Goal: Information Seeking & Learning: Obtain resource

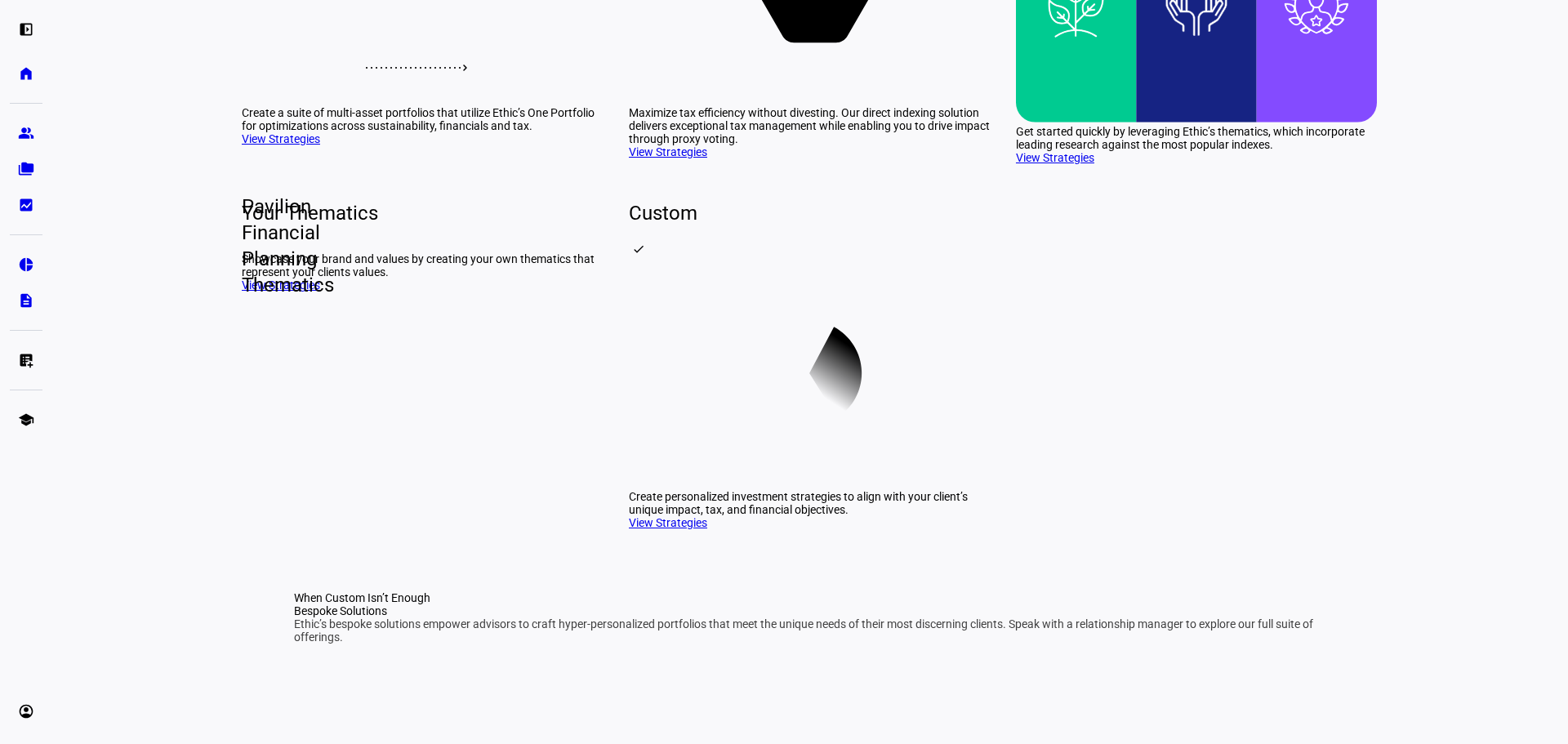
scroll to position [408, 0]
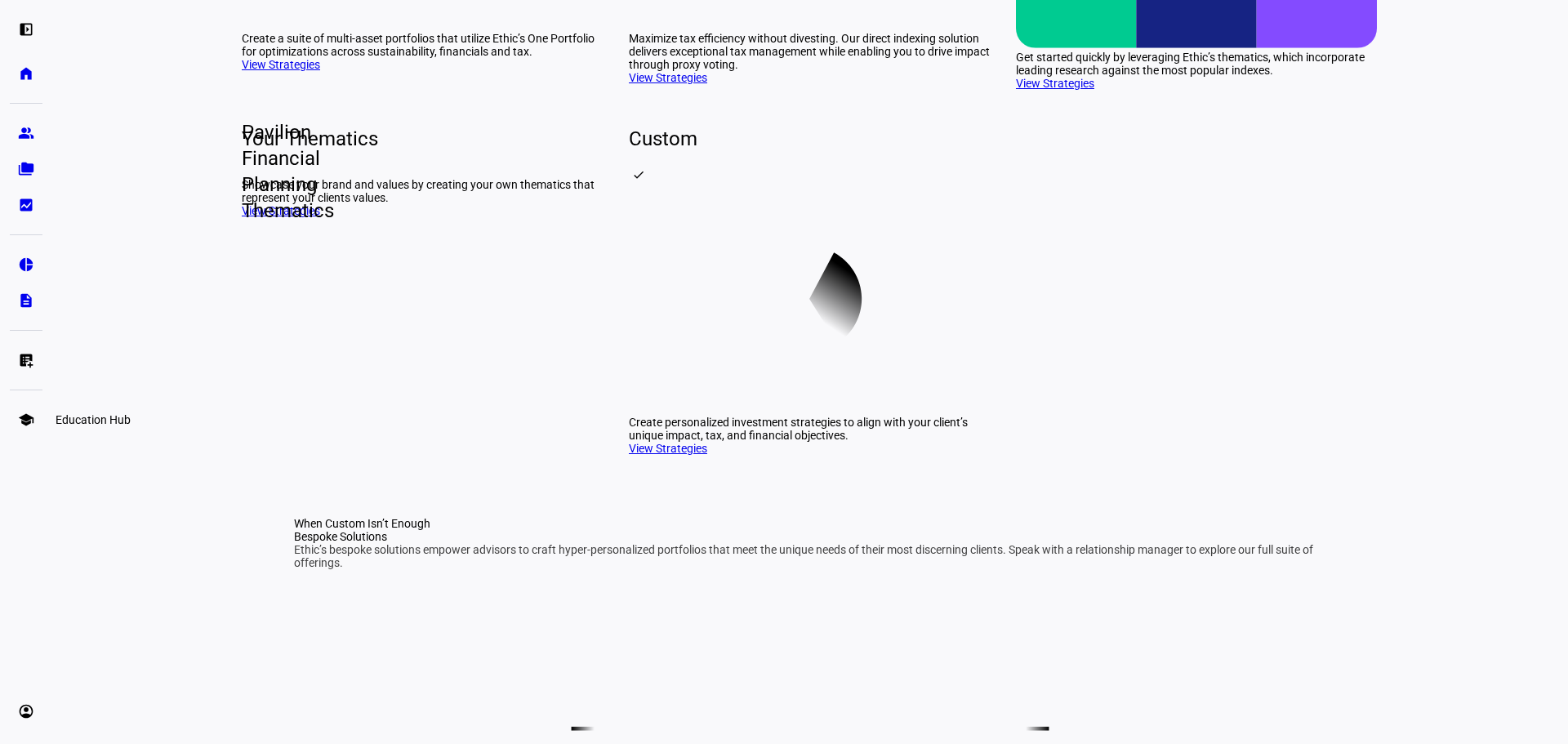
click at [38, 411] on link "school Education Hub" at bounding box center [26, 419] width 32 height 32
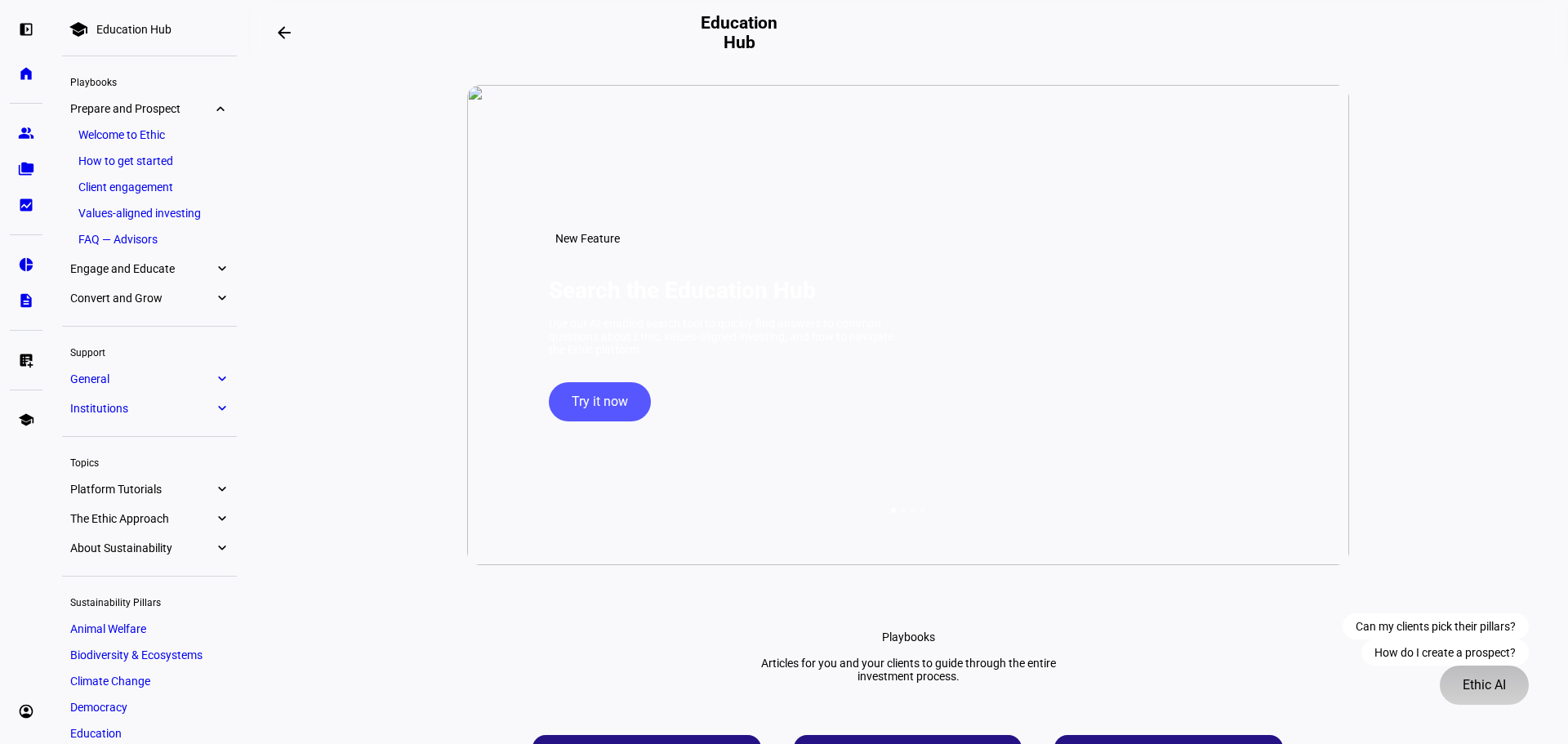
click at [1468, 677] on span "Ethic AI" at bounding box center [1484, 685] width 43 height 39
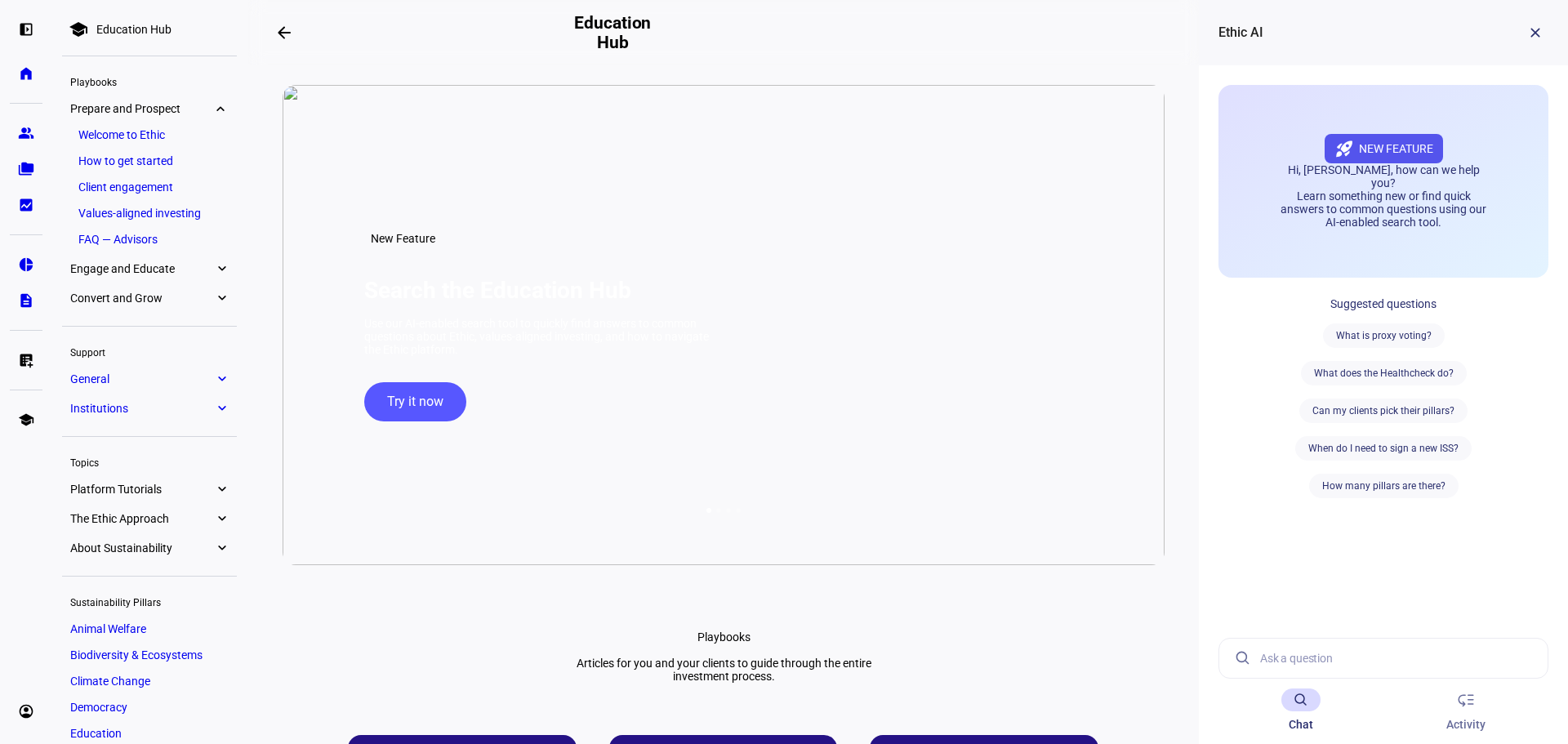
click at [1399, 663] on input at bounding box center [1397, 657] width 274 height 39
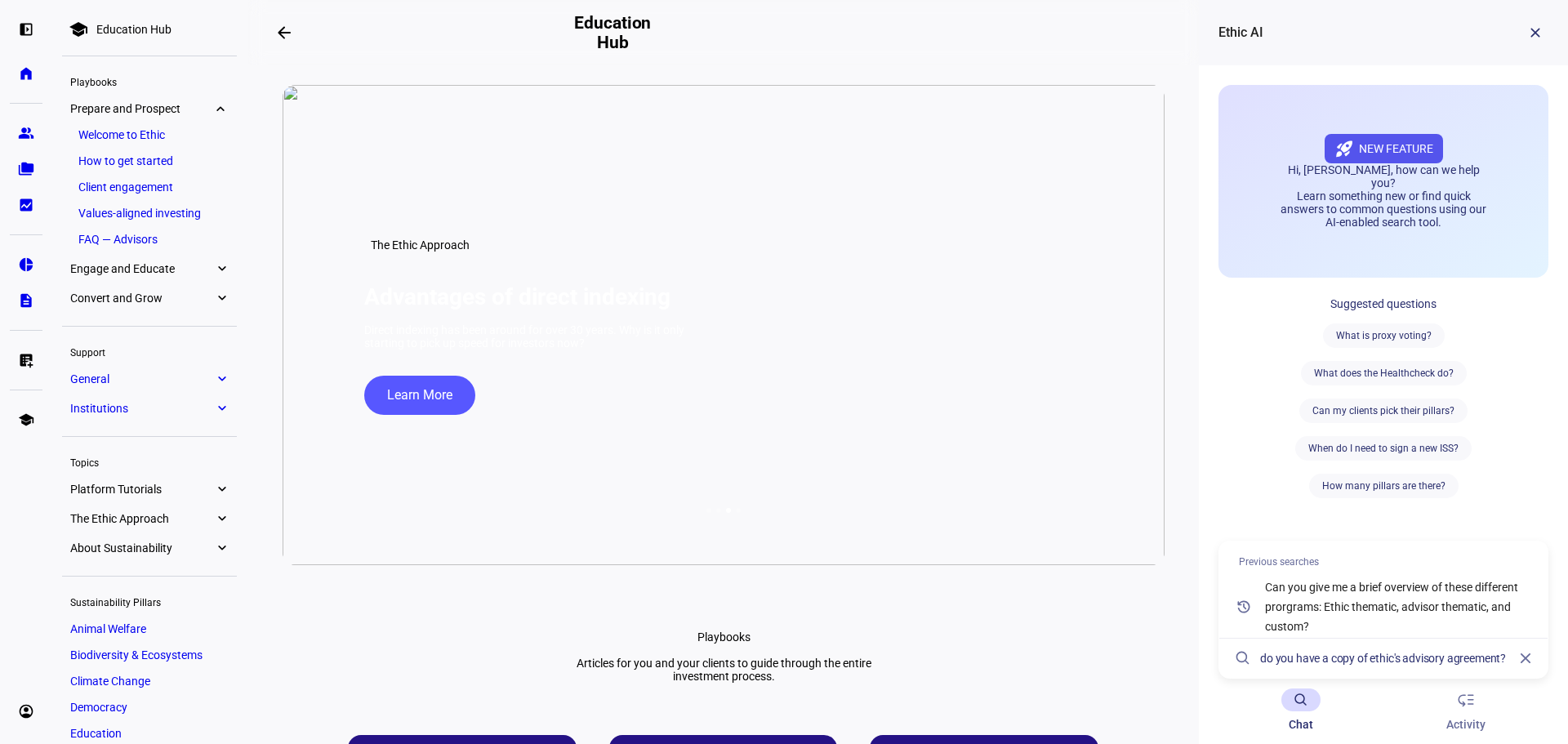
type input "do you have a copy of ethic's advisory agreement?"
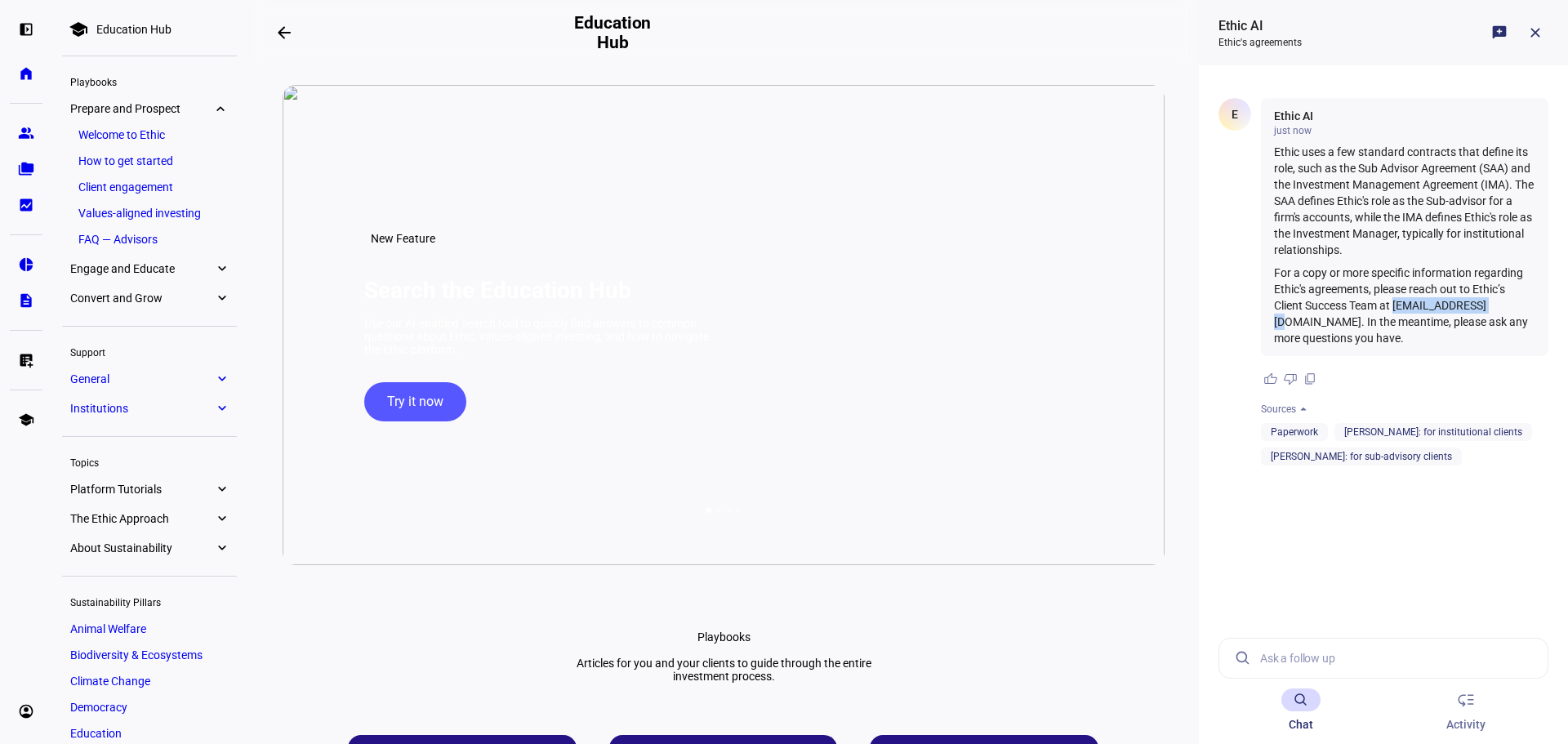
drag, startPoint x: 1490, startPoint y: 306, endPoint x: 1397, endPoint y: 308, distance: 93.0
click at [1397, 308] on p "For a copy or more specific information regarding Ethic's agreements, please re…" at bounding box center [1404, 305] width 261 height 81
copy p "[EMAIL_ADDRESS][DOMAIN_NAME]"
